Goal: Participate in discussion: Engage in conversation with other users on a specific topic

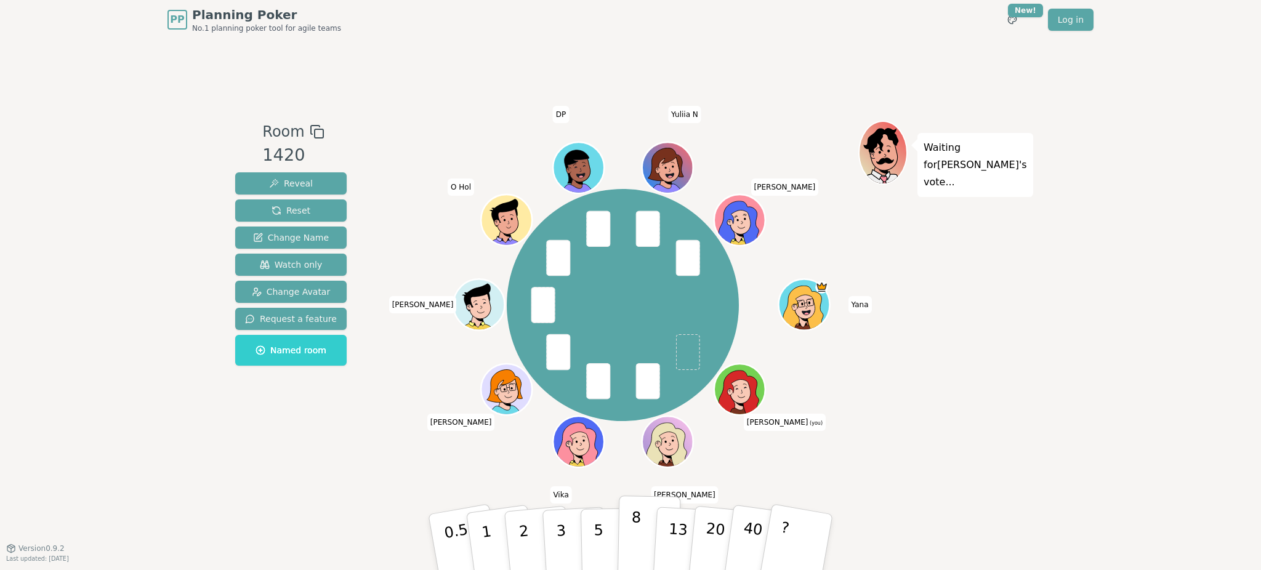
click at [632, 536] on p "8" at bounding box center [635, 542] width 10 height 66
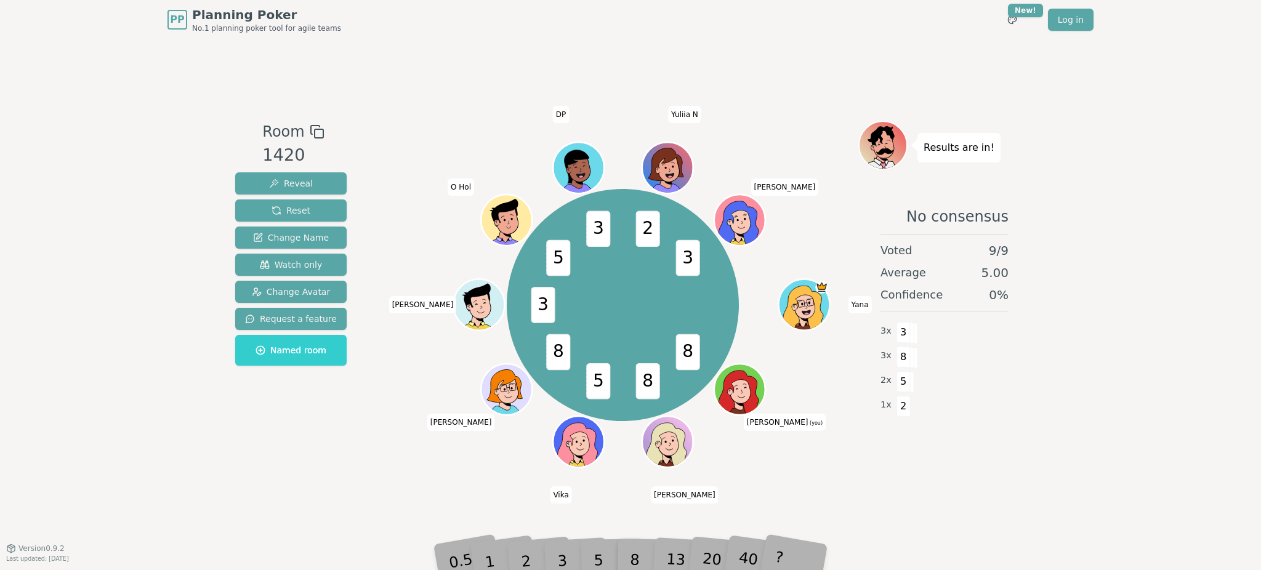
click at [332, 464] on div "Room 1420 Reveal Reset Change Name Watch only Change Avatar Request a feature N…" at bounding box center [290, 294] width 121 height 347
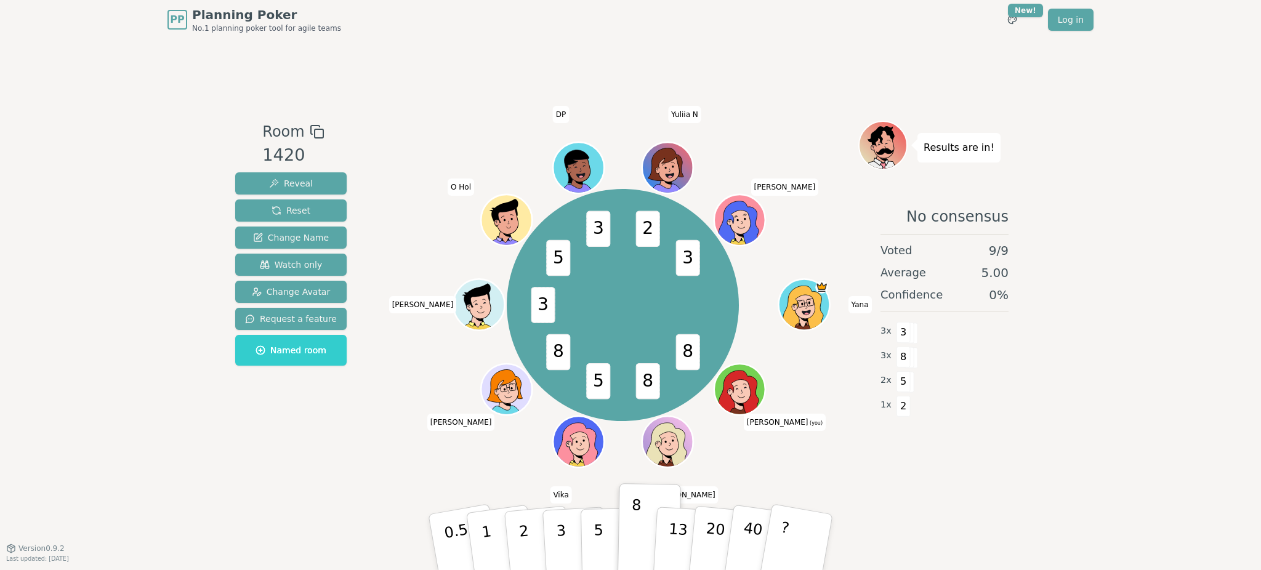
click at [1004, 430] on div "No consensus Voted 9 / 9 Average 5.00 Confidence 0 % 3 x 3 3 x 8 2 x 5 1 x 2" at bounding box center [944, 318] width 172 height 246
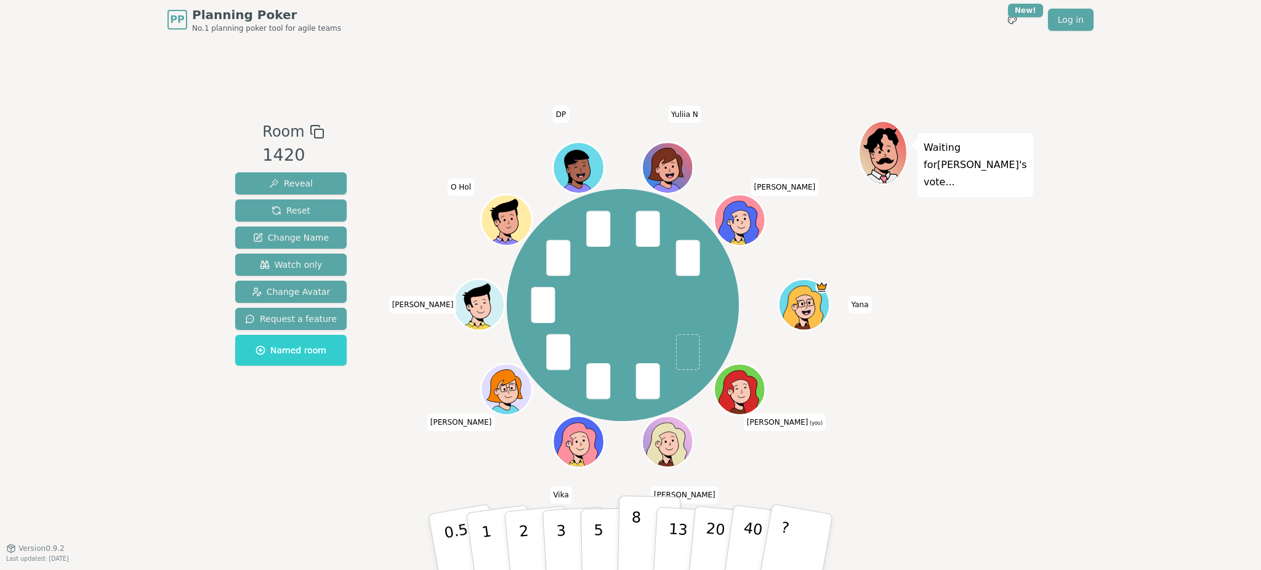
click at [639, 541] on button "8" at bounding box center [649, 543] width 63 height 94
click at [602, 542] on p "5" at bounding box center [599, 542] width 10 height 66
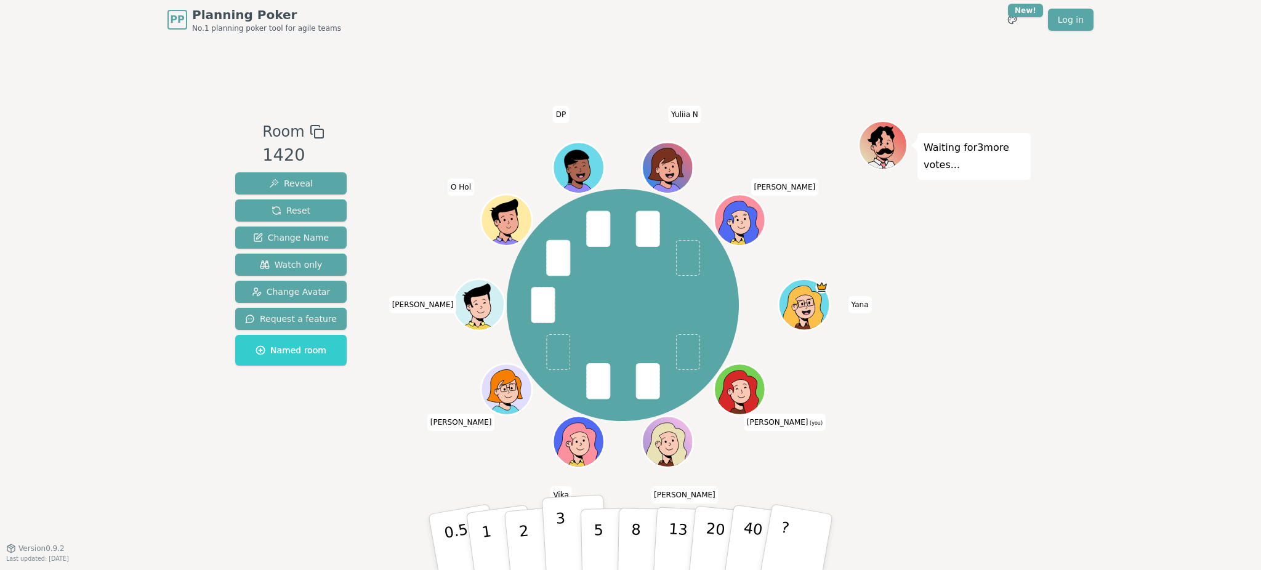
click at [558, 545] on p "3" at bounding box center [562, 543] width 14 height 67
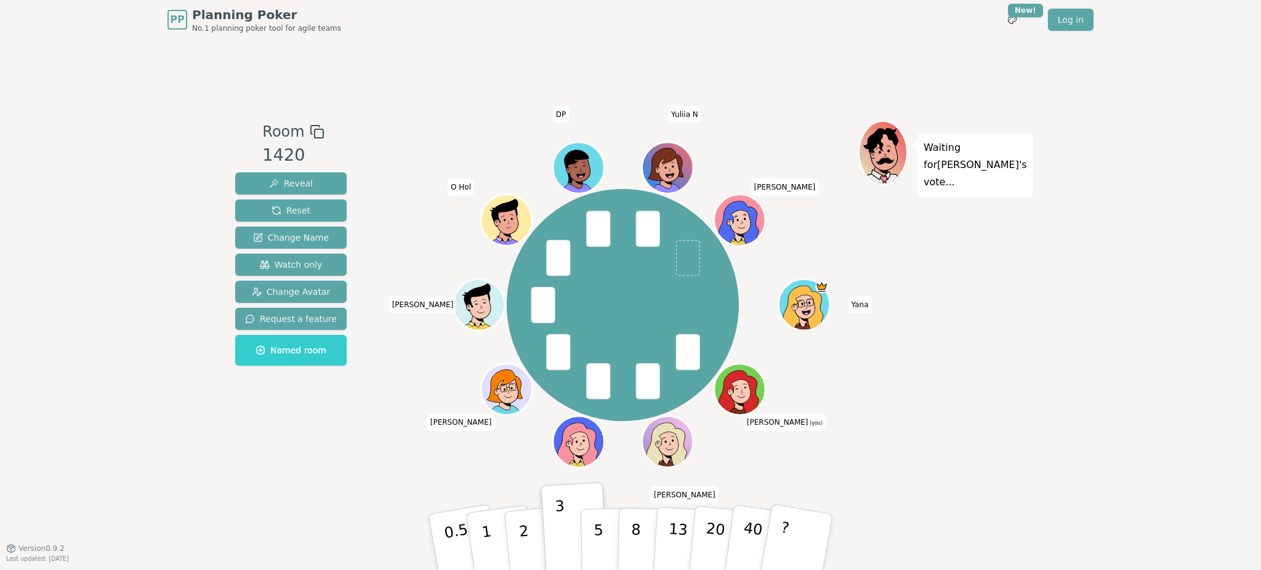
click at [272, 467] on div "Room 1420 Reveal Reset Change Name Watch only Change Avatar Request a feature N…" at bounding box center [630, 293] width 800 height 509
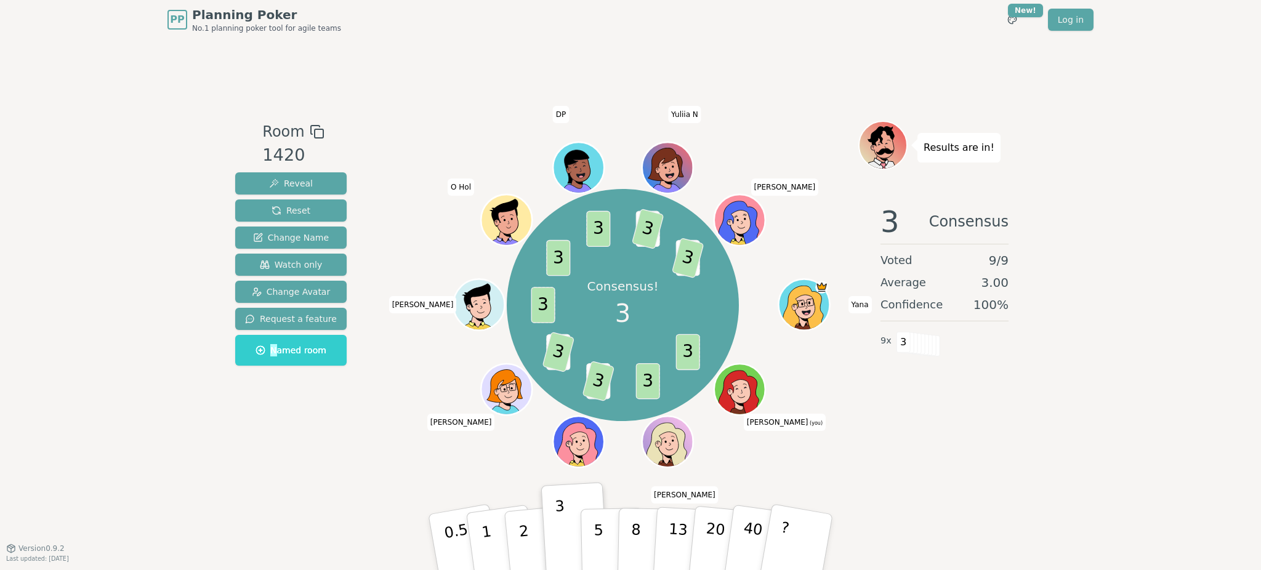
click at [262, 477] on div "Room 1420 Reveal Reset Change Name Watch only Change Avatar Request a feature N…" at bounding box center [630, 293] width 800 height 509
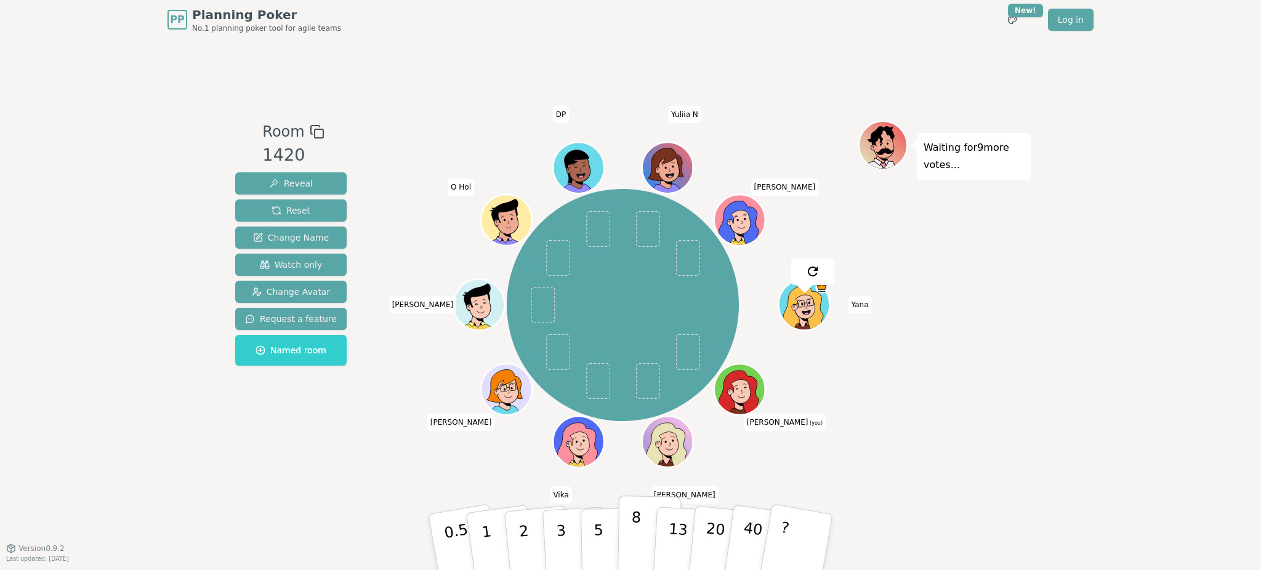
click at [637, 547] on p "8" at bounding box center [635, 542] width 10 height 66
click at [630, 533] on button "8" at bounding box center [649, 543] width 63 height 94
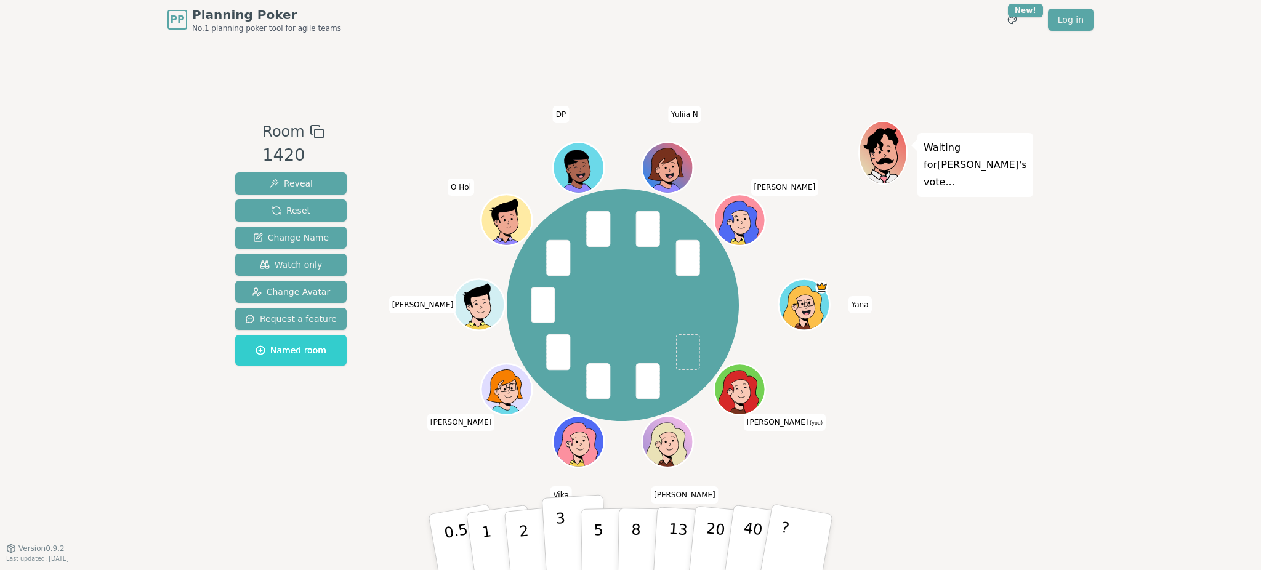
click at [565, 536] on button "3" at bounding box center [575, 542] width 67 height 96
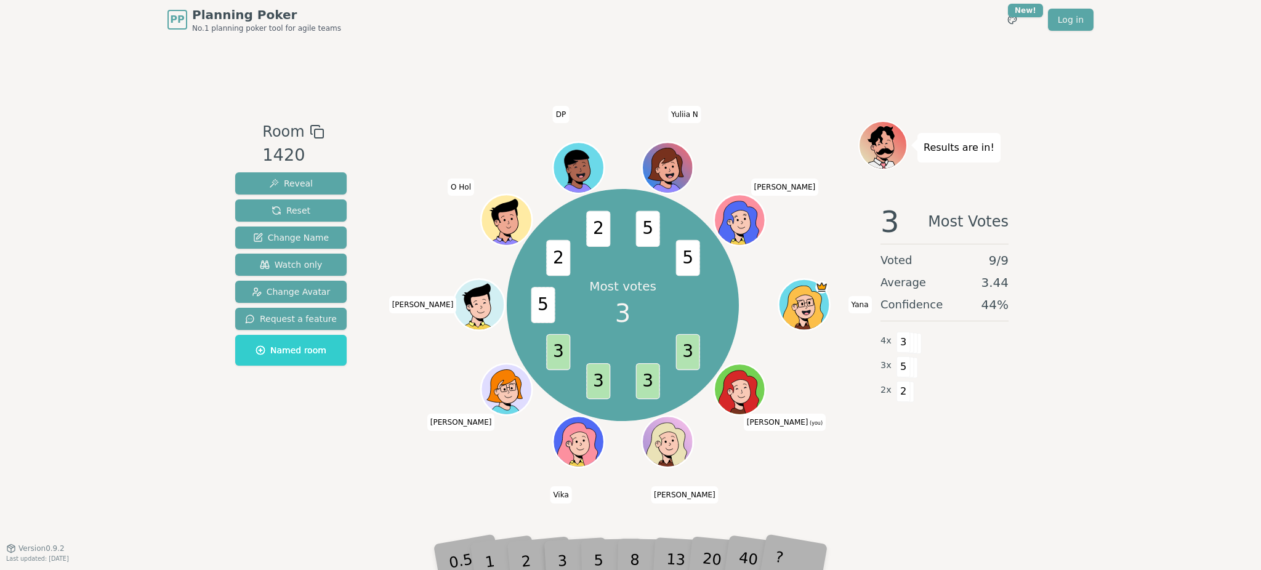
click at [556, 555] on div "2" at bounding box center [538, 542] width 41 height 46
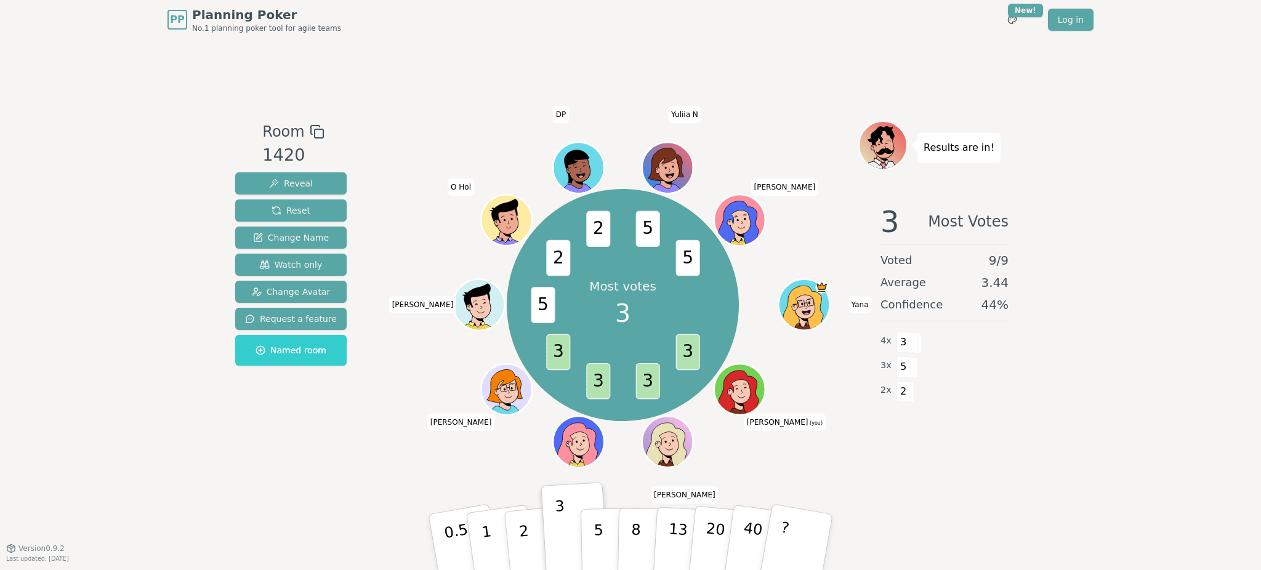
click at [1061, 454] on div "PP Planning Poker No.1 planning poker tool for agile teams Toggle theme New! Lo…" at bounding box center [630, 285] width 1261 height 570
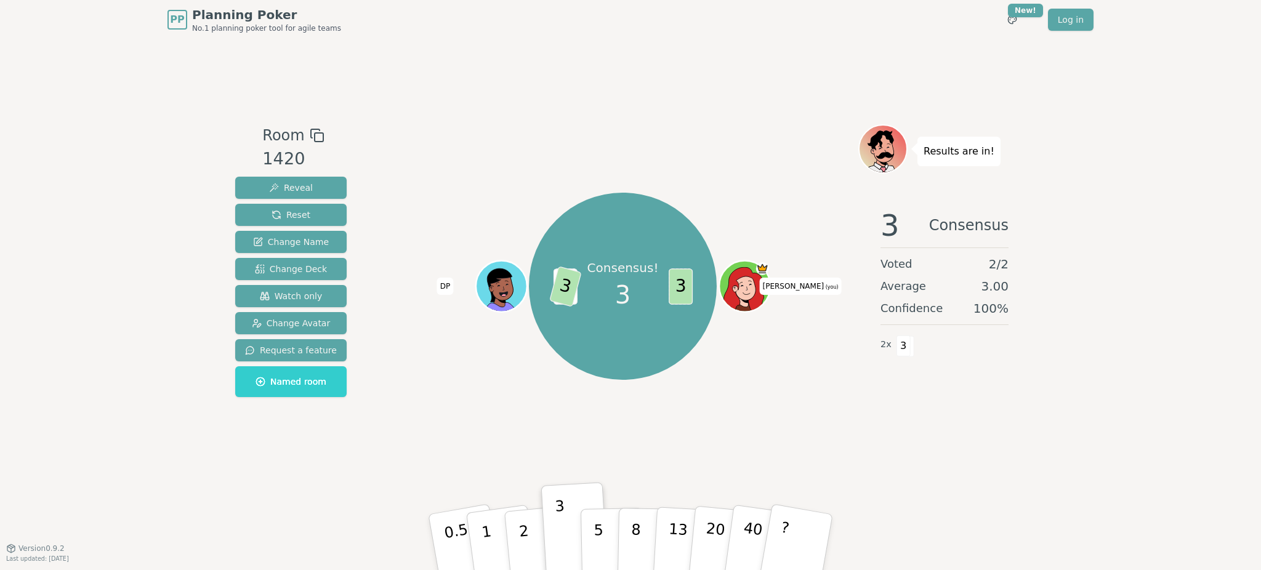
click at [810, 393] on div "Consensus! 3 3 2 3 [PERSON_NAME] (you) DP" at bounding box center [622, 287] width 471 height 280
